Goal: Transaction & Acquisition: Download file/media

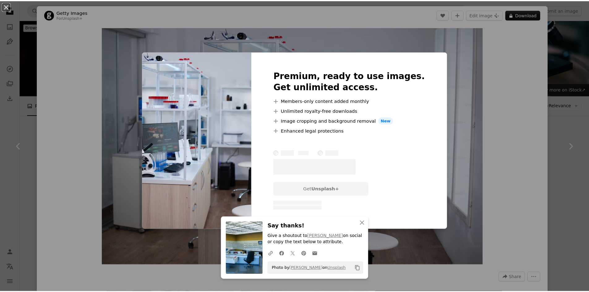
scroll to position [619, 0]
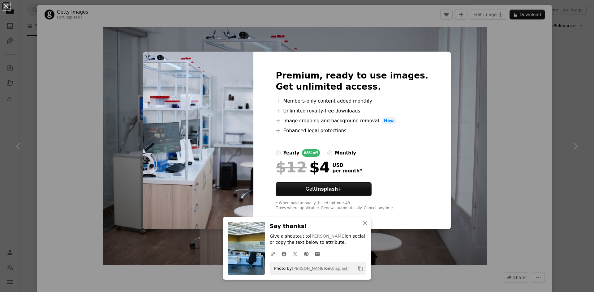
click at [317, 32] on div "An X shape An X shape Close Say thanks! Give a shoutout to [PERSON_NAME] on soc…" at bounding box center [297, 146] width 594 height 292
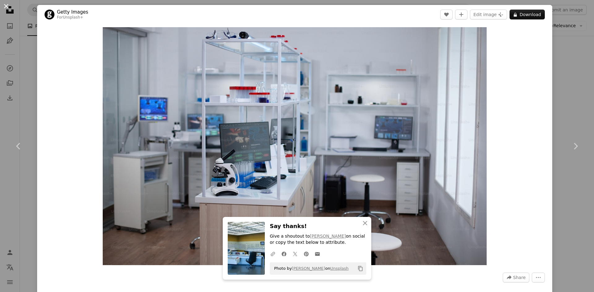
click at [9, 9] on button "An X shape" at bounding box center [5, 5] width 7 height 7
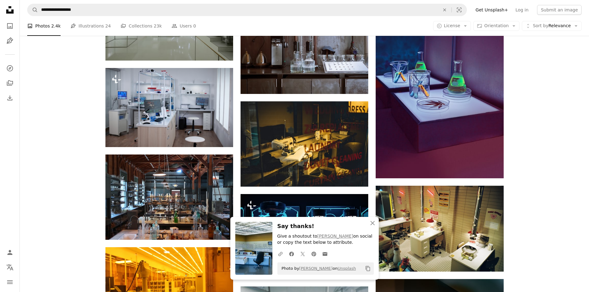
scroll to position [711, 0]
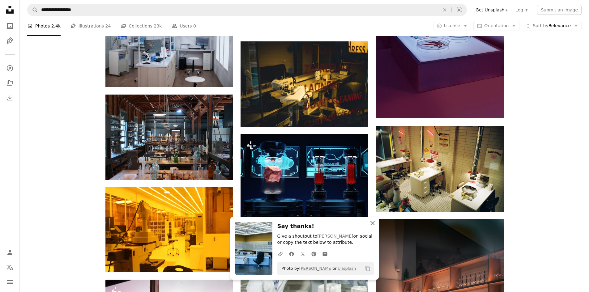
click at [373, 223] on icon "An X shape" at bounding box center [372, 223] width 7 height 7
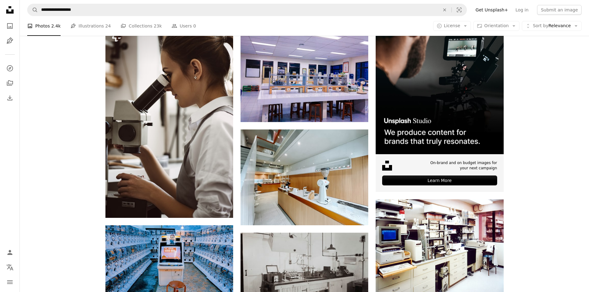
scroll to position [113, 0]
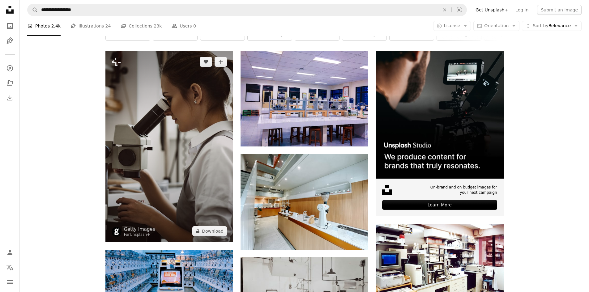
click at [185, 114] on img at bounding box center [169, 146] width 128 height 191
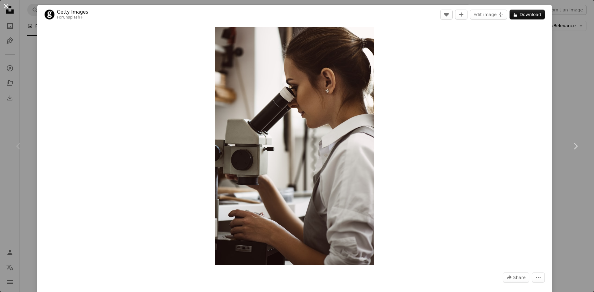
click at [4, 6] on button "An X shape" at bounding box center [5, 5] width 7 height 7
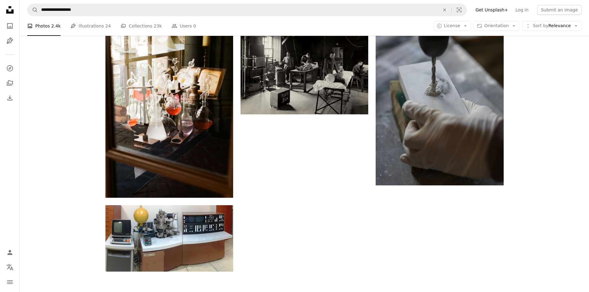
scroll to position [1660, 0]
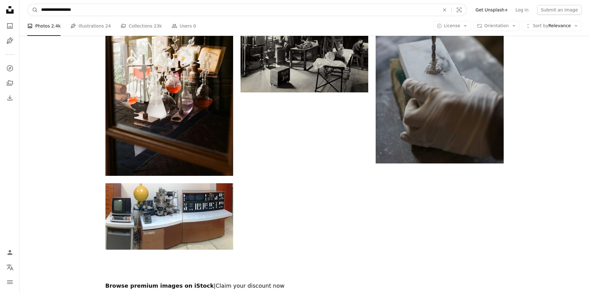
drag, startPoint x: 94, startPoint y: 10, endPoint x: 11, endPoint y: 10, distance: 82.9
type input "**********"
click at [28, 4] on button "A magnifying glass" at bounding box center [33, 10] width 11 height 12
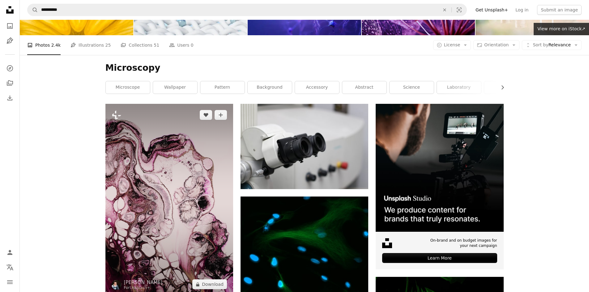
scroll to position [62, 0]
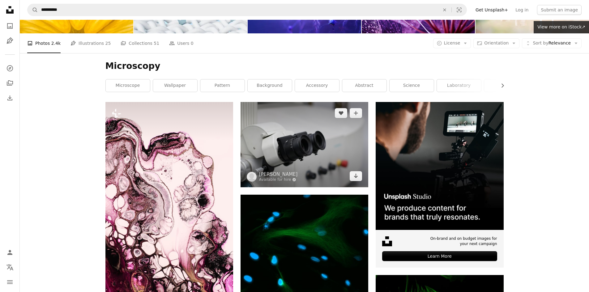
click at [278, 144] on img at bounding box center [305, 144] width 128 height 85
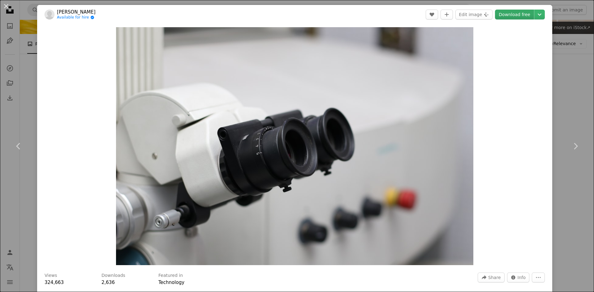
click at [515, 14] on link "Download free" at bounding box center [514, 15] width 39 height 10
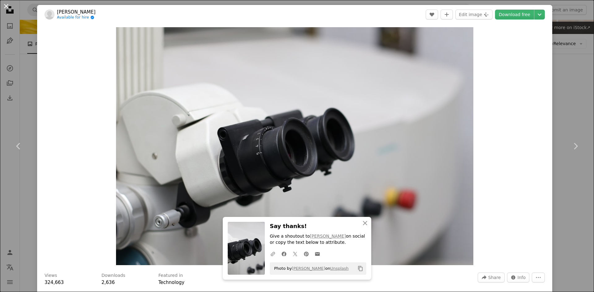
click at [7, 5] on button "An X shape" at bounding box center [5, 5] width 7 height 7
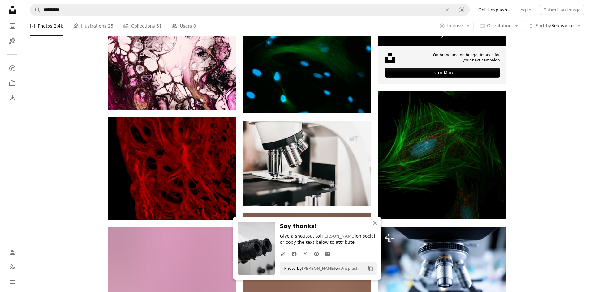
scroll to position [247, 0]
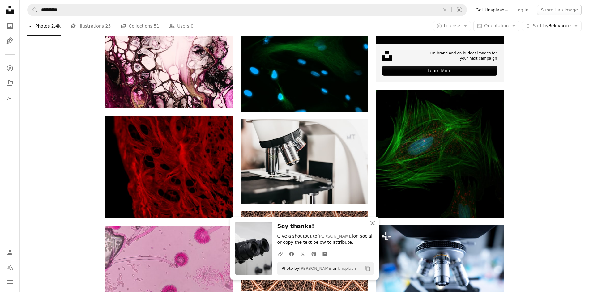
click at [371, 219] on button "An X shape Close" at bounding box center [372, 223] width 12 height 12
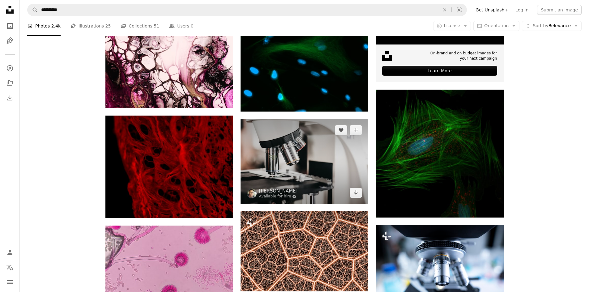
click at [311, 153] on img at bounding box center [305, 161] width 128 height 85
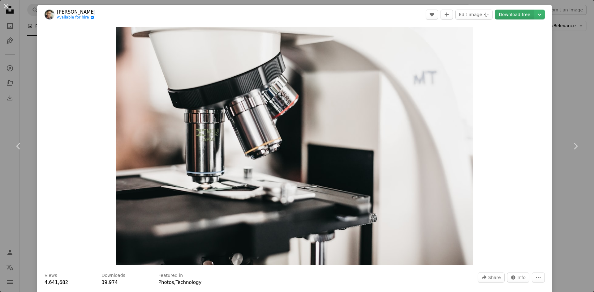
click at [511, 15] on link "Download free" at bounding box center [514, 15] width 39 height 10
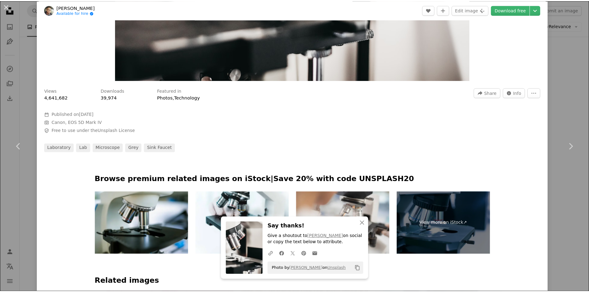
scroll to position [186, 0]
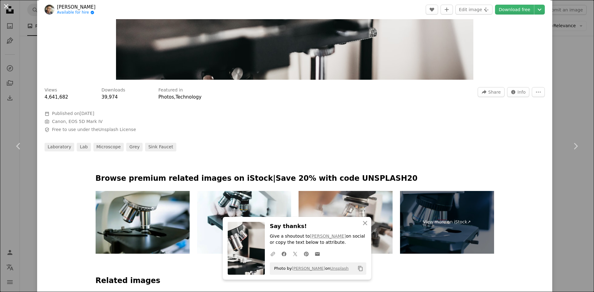
click at [7, 6] on button "An X shape" at bounding box center [5, 5] width 7 height 7
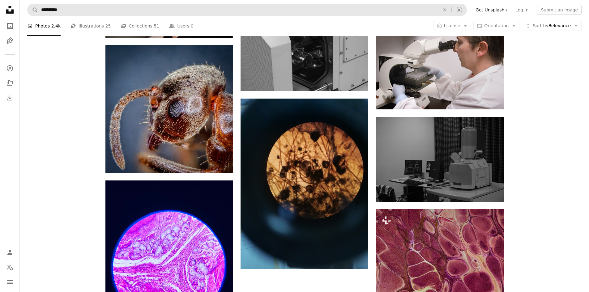
scroll to position [564, 0]
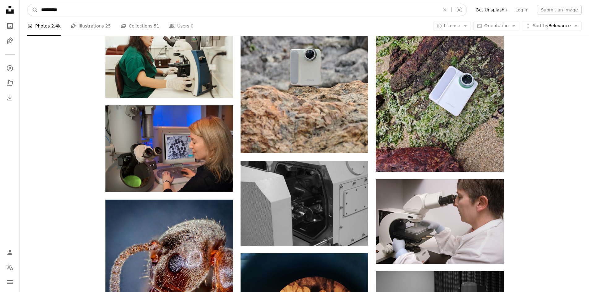
drag, startPoint x: 68, startPoint y: 12, endPoint x: 0, endPoint y: 8, distance: 68.2
click at [0, 8] on div "**********" at bounding box center [294, 142] width 589 height 1413
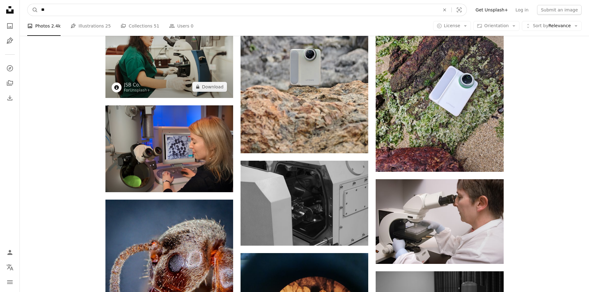
type input "*"
type input "**********"
click at [28, 4] on button "A magnifying glass" at bounding box center [33, 10] width 11 height 12
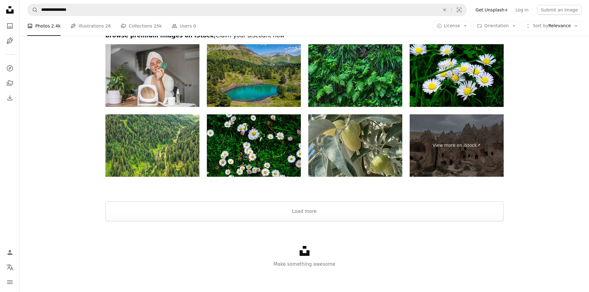
scroll to position [1306, 0]
